Goal: Check status: Check status

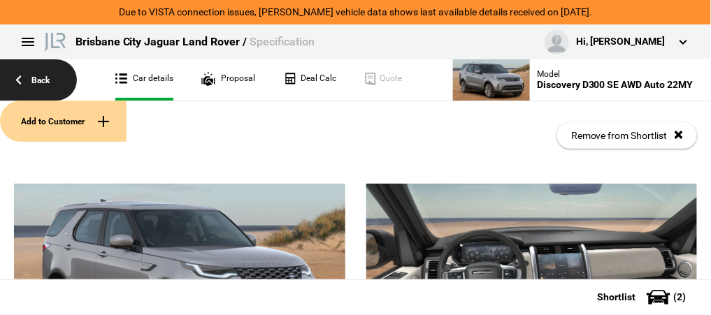
click at [52, 77] on link "Back" at bounding box center [38, 79] width 77 height 41
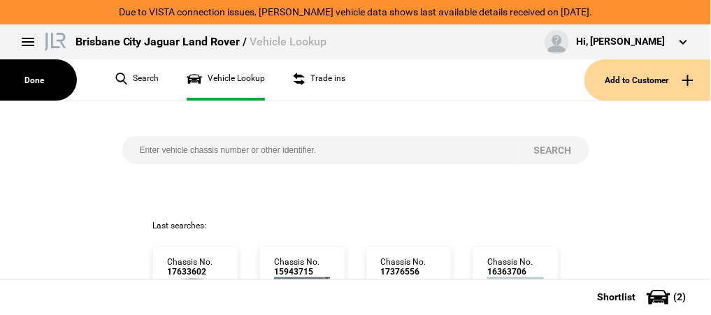
click at [148, 155] on input "search" at bounding box center [319, 150] width 394 height 28
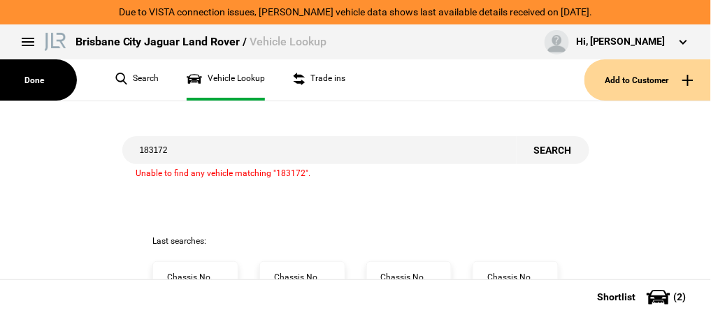
click at [138, 150] on input "183172" at bounding box center [319, 150] width 394 height 28
type input "ra183172"
click at [552, 144] on button "Search" at bounding box center [553, 150] width 73 height 28
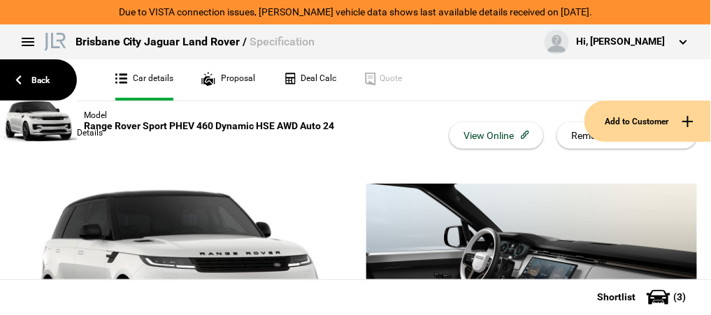
click at [144, 77] on link "Car details" at bounding box center [144, 79] width 58 height 41
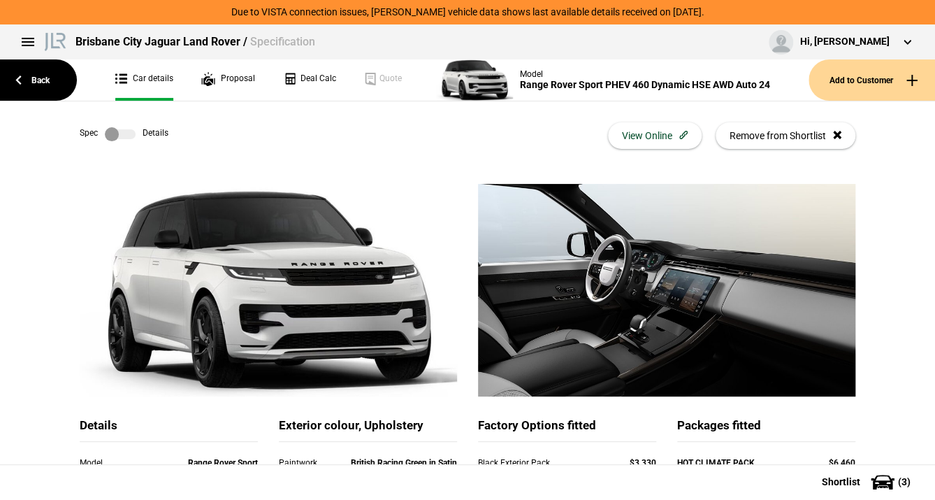
click at [122, 136] on label at bounding box center [120, 134] width 31 height 14
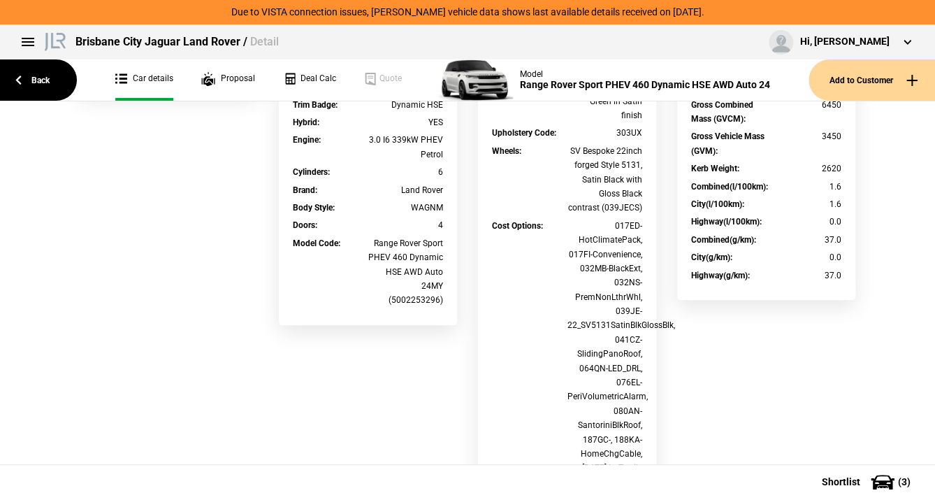
scroll to position [500, 0]
